Goal: Find specific page/section

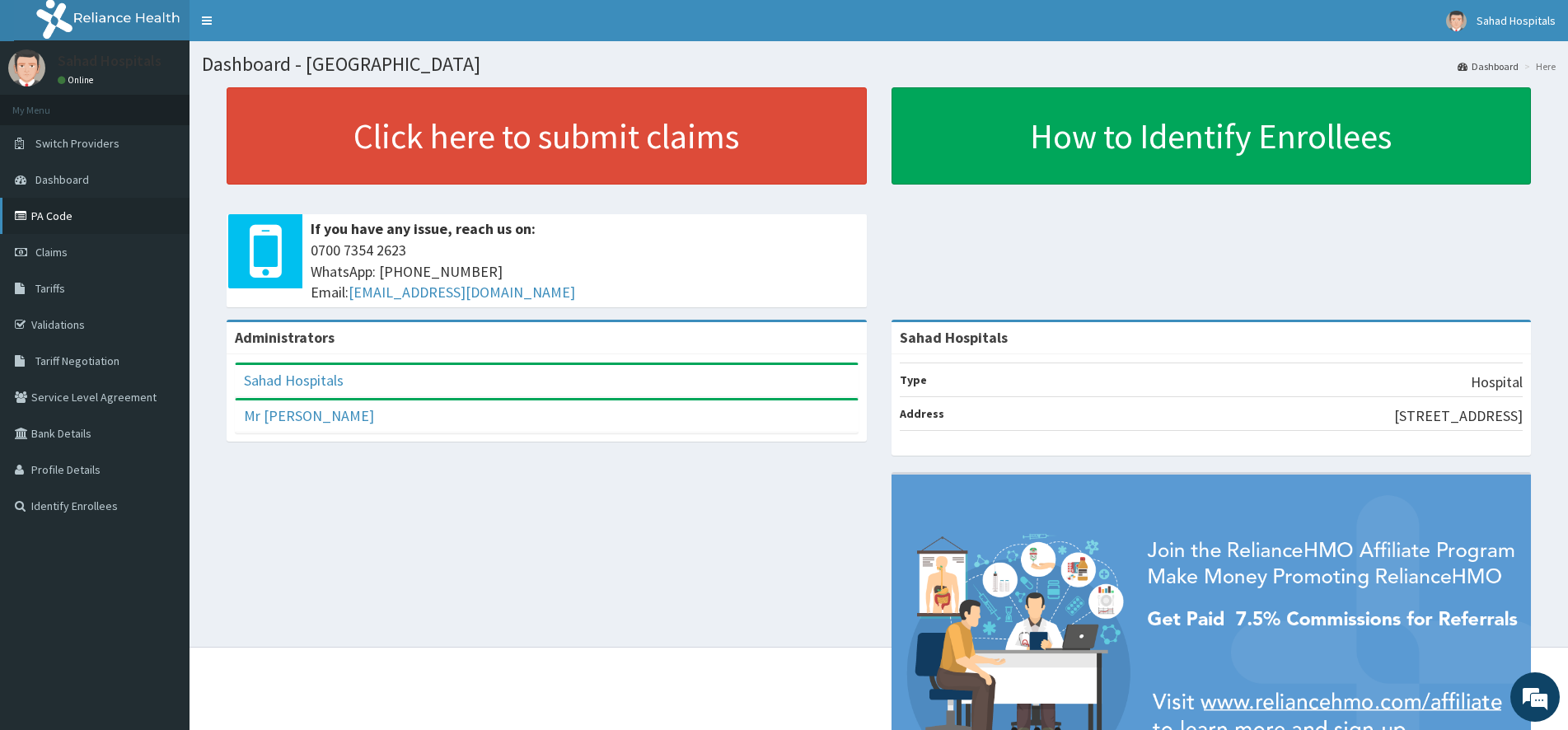
click at [109, 233] on link "PA Code" at bounding box center [95, 216] width 190 height 37
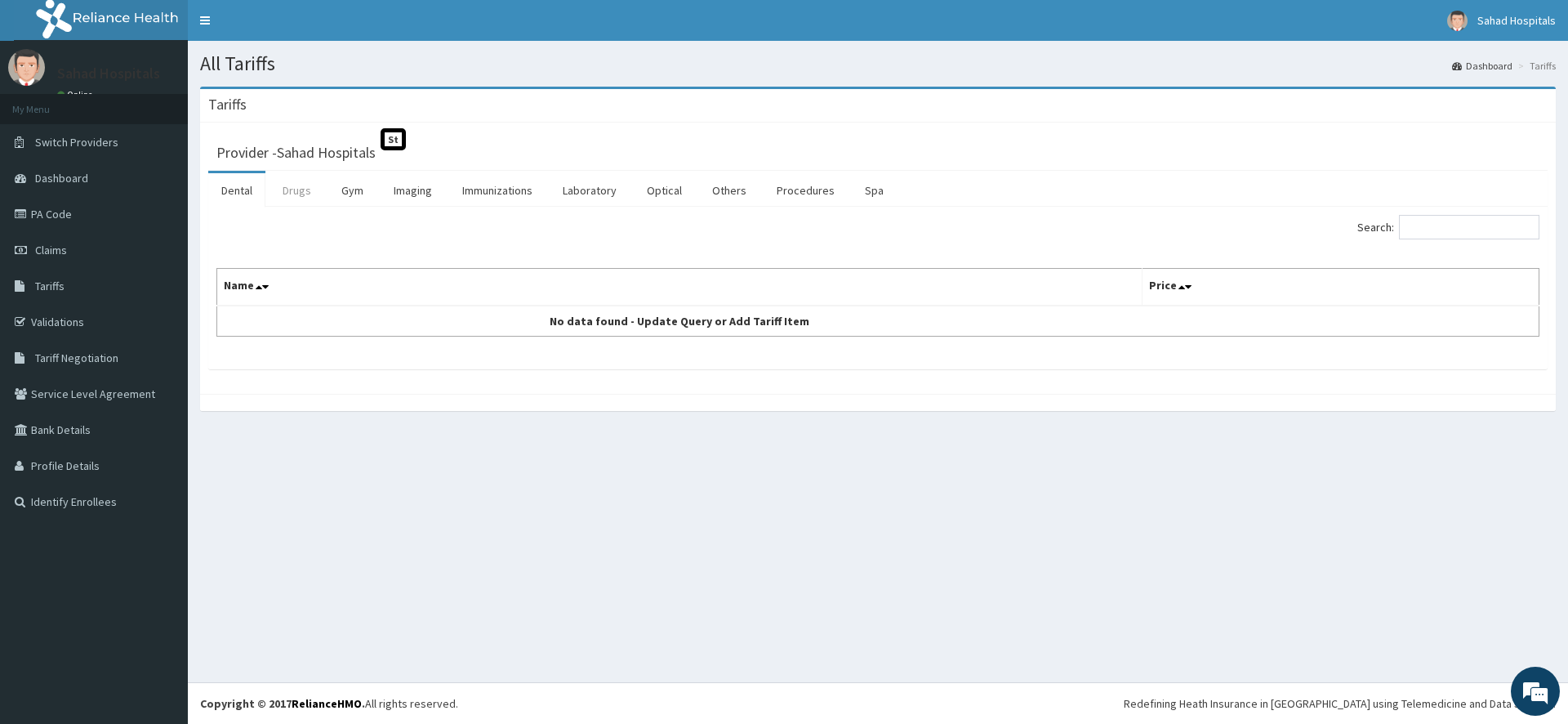
click at [300, 194] on link "Drugs" at bounding box center [296, 190] width 55 height 35
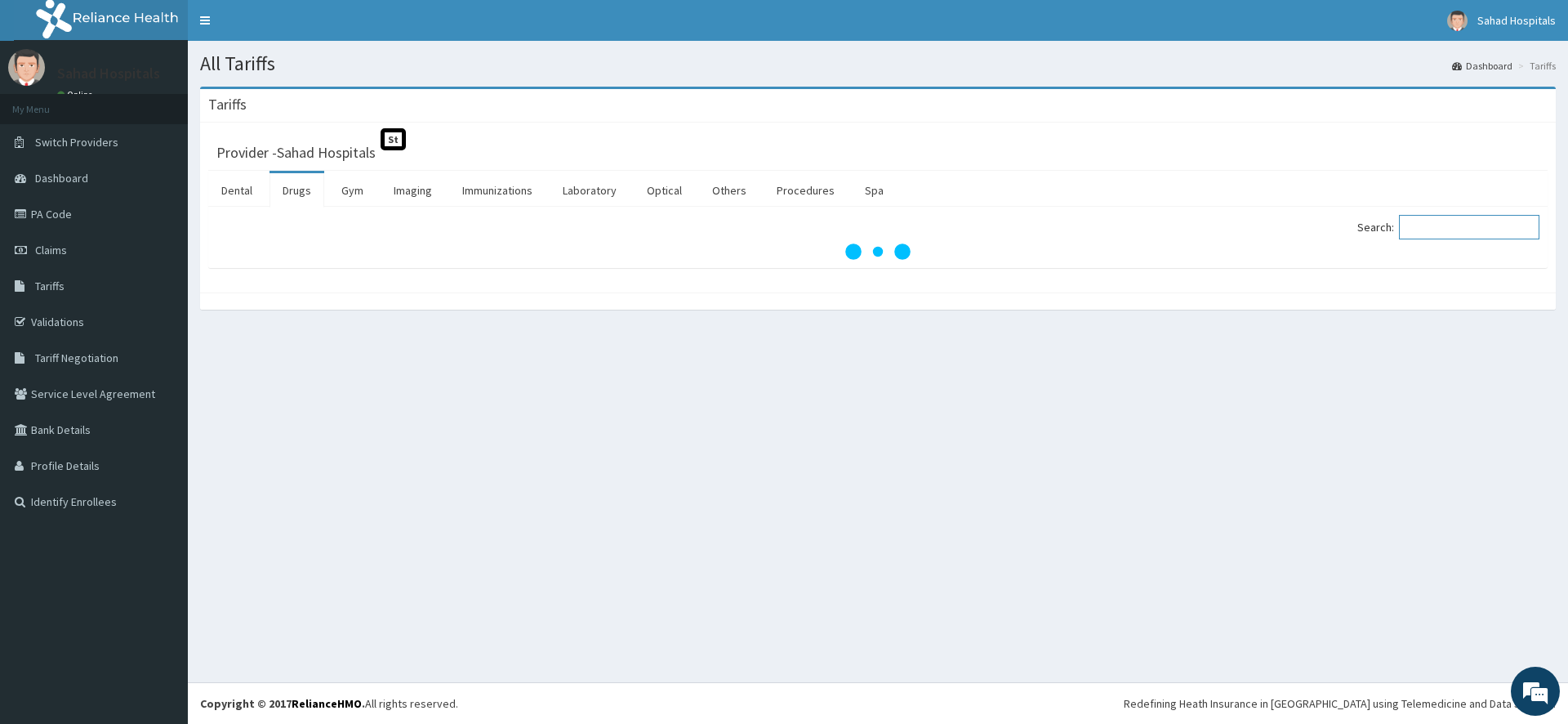
click at [1440, 227] on input "Search:" at bounding box center [1469, 226] width 140 height 25
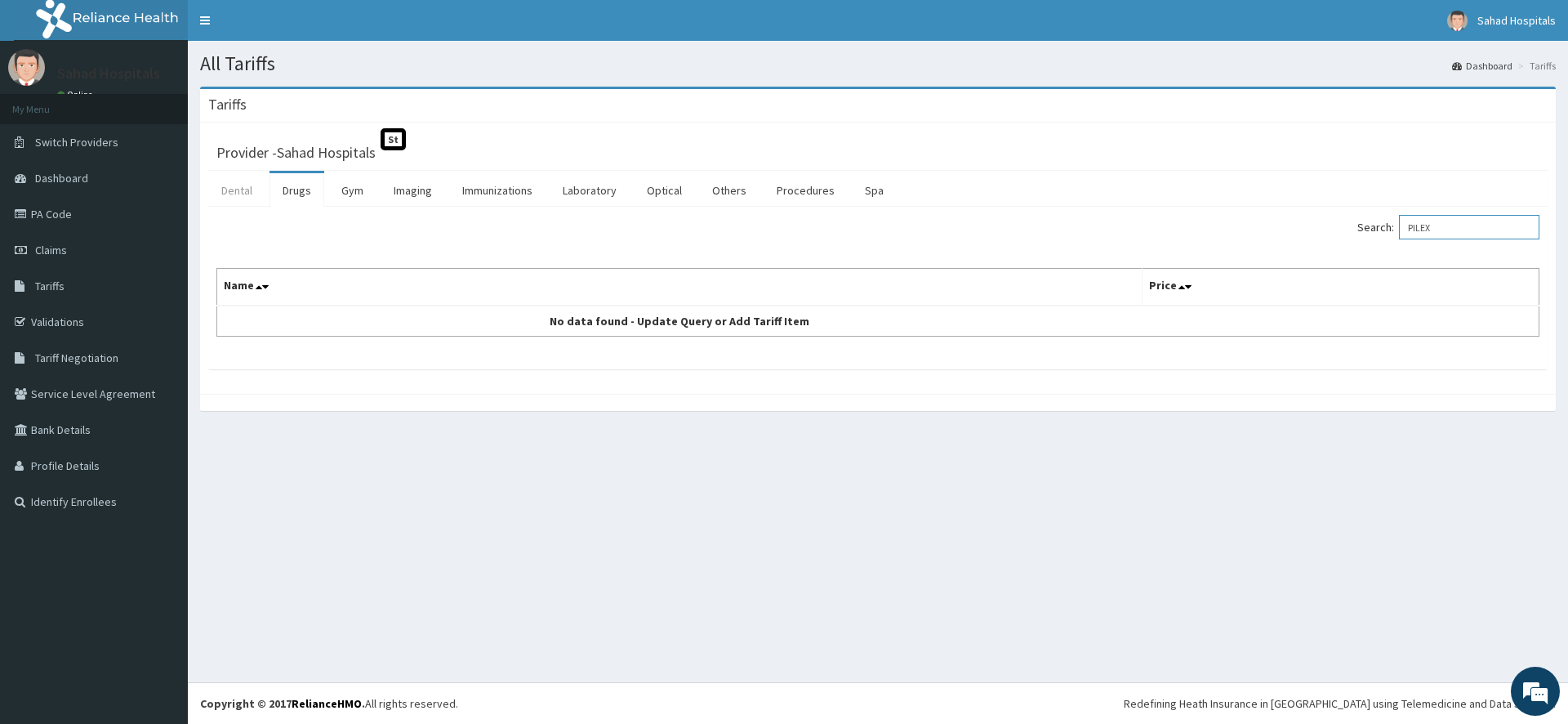
type input "PILEX"
click at [235, 193] on link "Dental" at bounding box center [236, 190] width 57 height 35
click at [315, 196] on link "Drugs" at bounding box center [296, 190] width 55 height 35
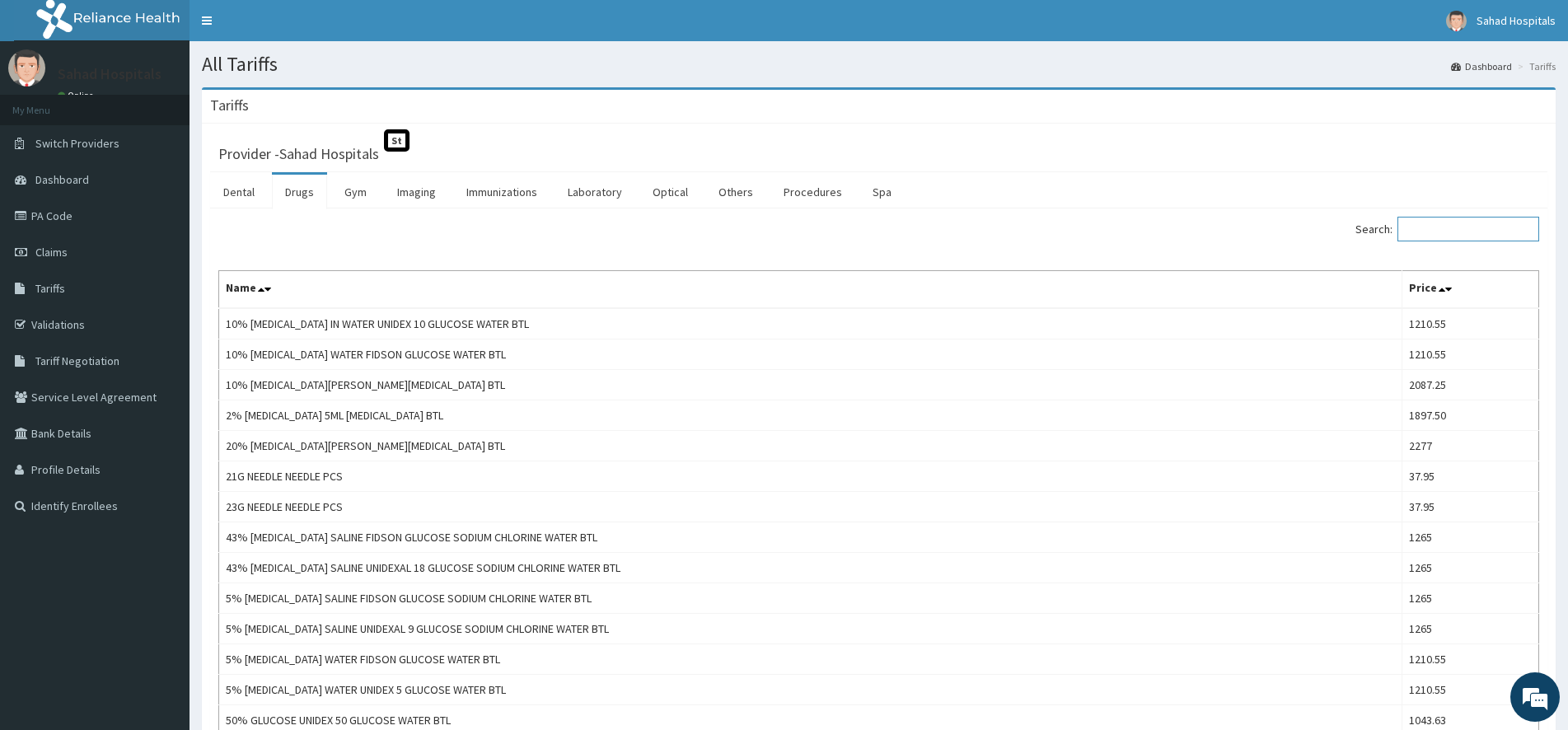
click at [1470, 229] on input "Search:" at bounding box center [1468, 228] width 141 height 25
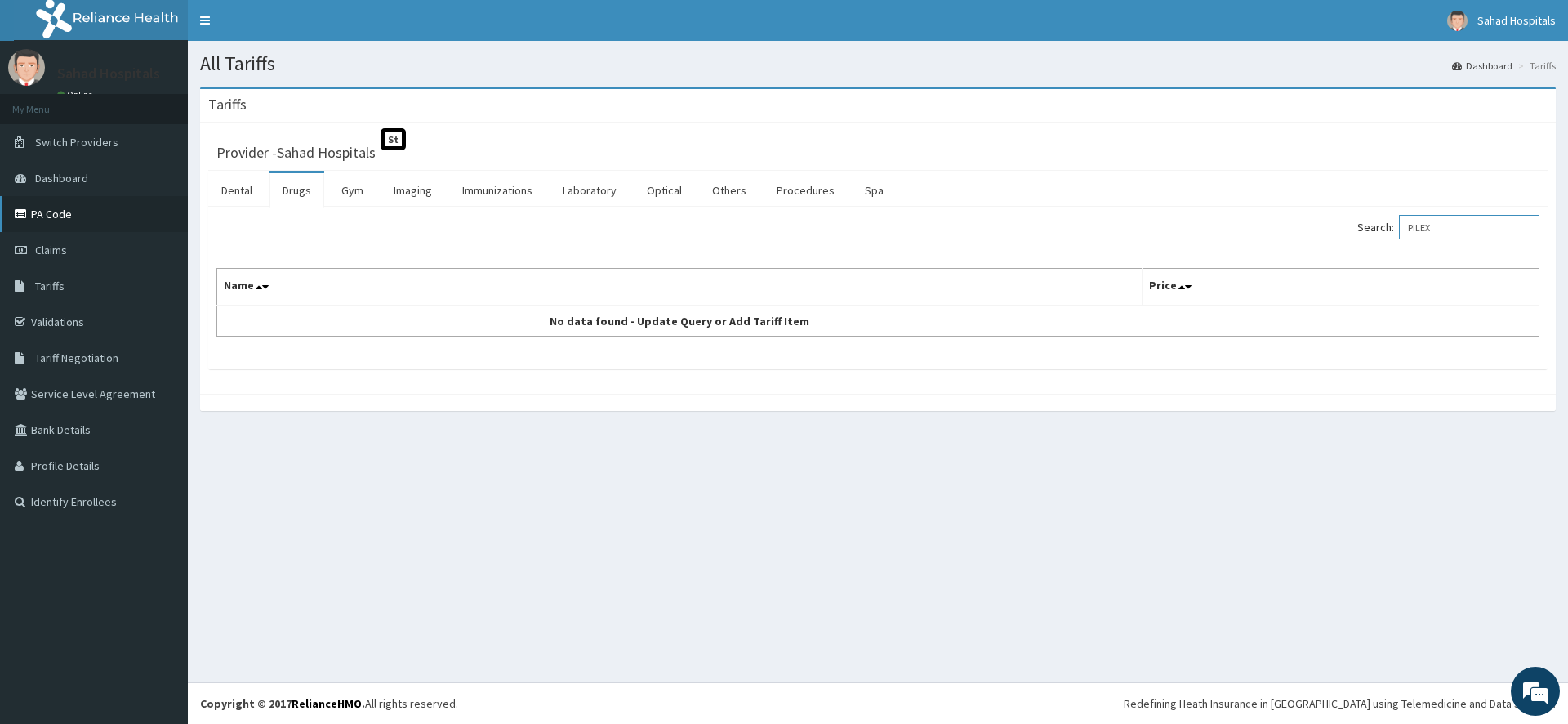
type input "PILEX"
click at [78, 198] on link "PA Code" at bounding box center [94, 215] width 188 height 36
click at [55, 212] on link "PA Code" at bounding box center [94, 215] width 188 height 36
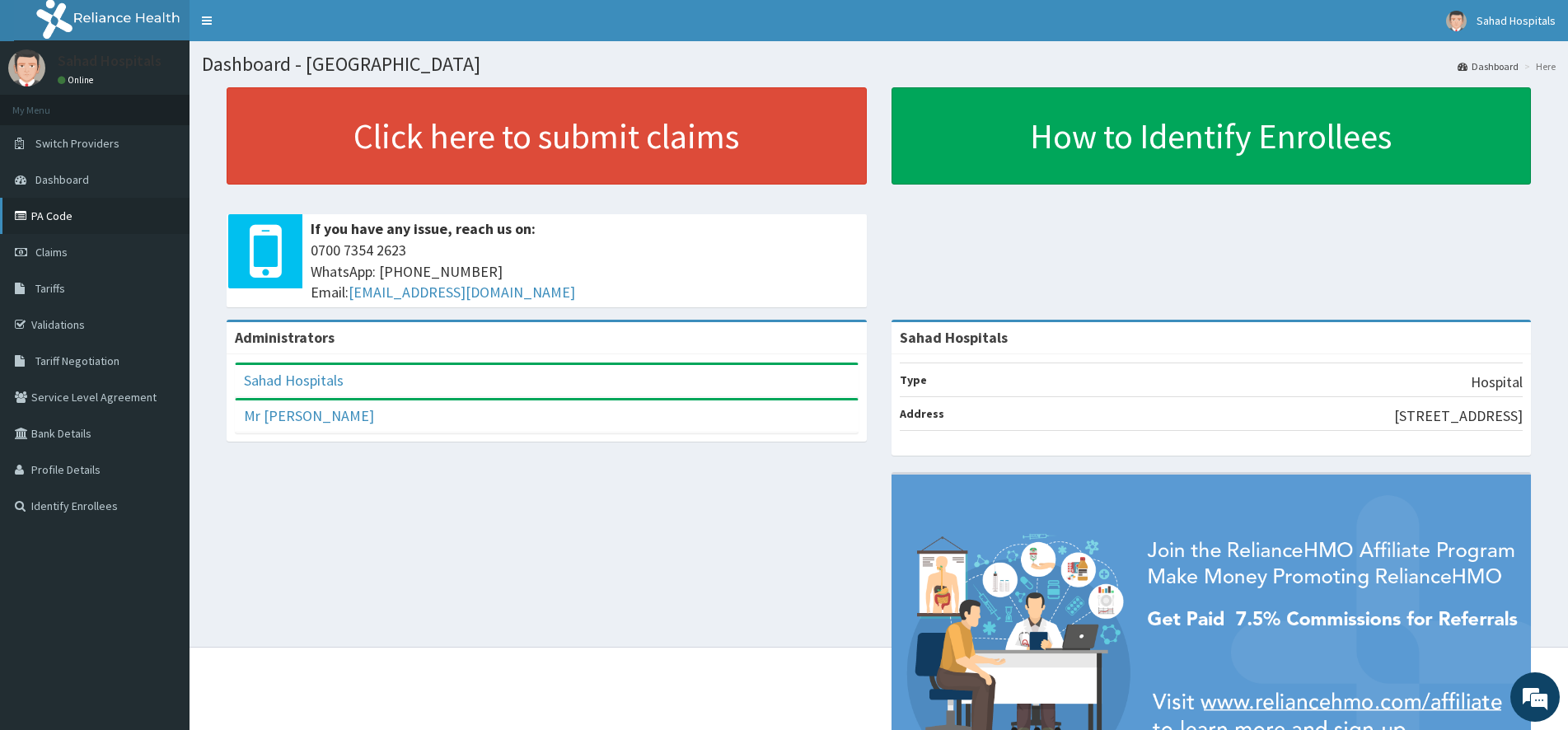
click at [101, 224] on link "PA Code" at bounding box center [95, 216] width 190 height 37
